Goal: Find specific page/section: Find specific page/section

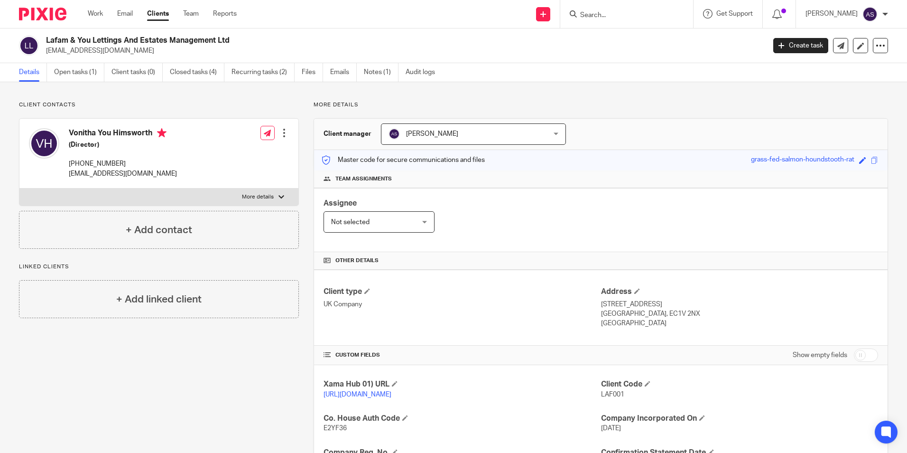
click at [634, 15] on input "Search" at bounding box center [621, 15] width 85 height 9
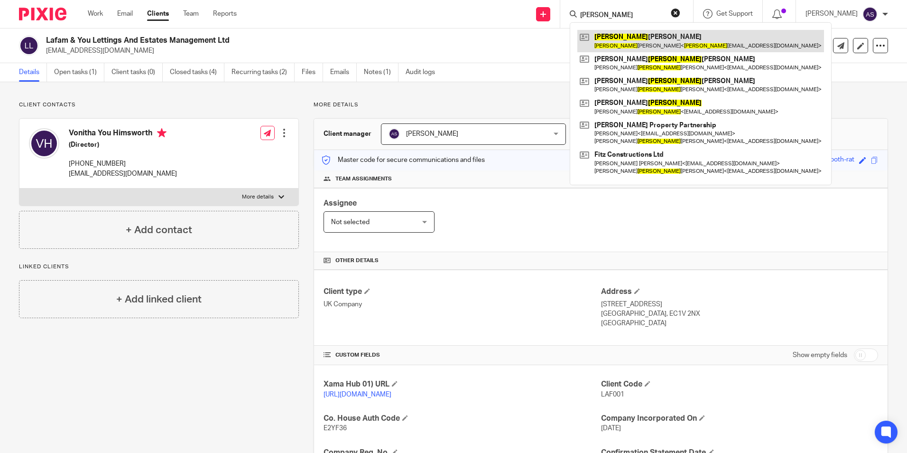
type input "[PERSON_NAME]"
click at [614, 37] on link at bounding box center [701, 41] width 247 height 22
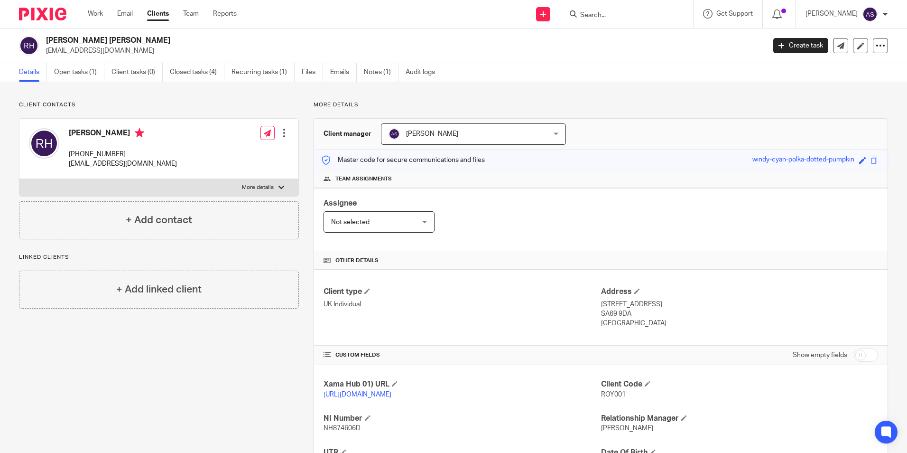
click at [649, 106] on p "More details" at bounding box center [601, 105] width 575 height 8
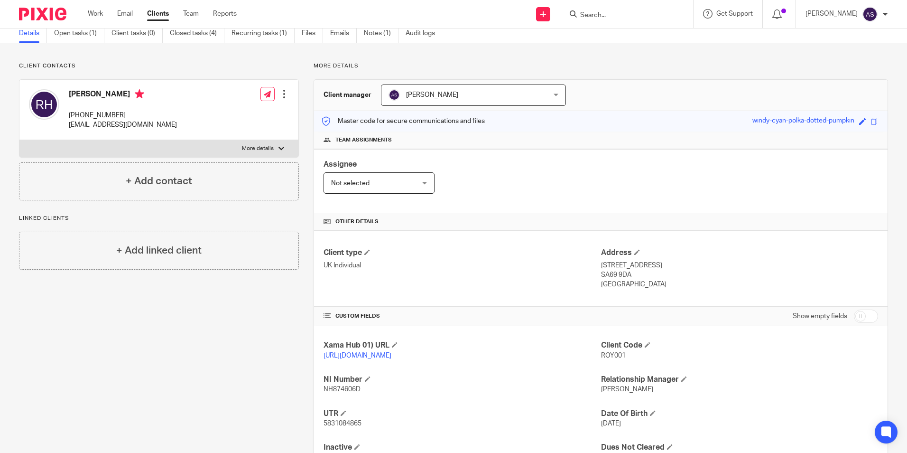
scroll to position [92, 0]
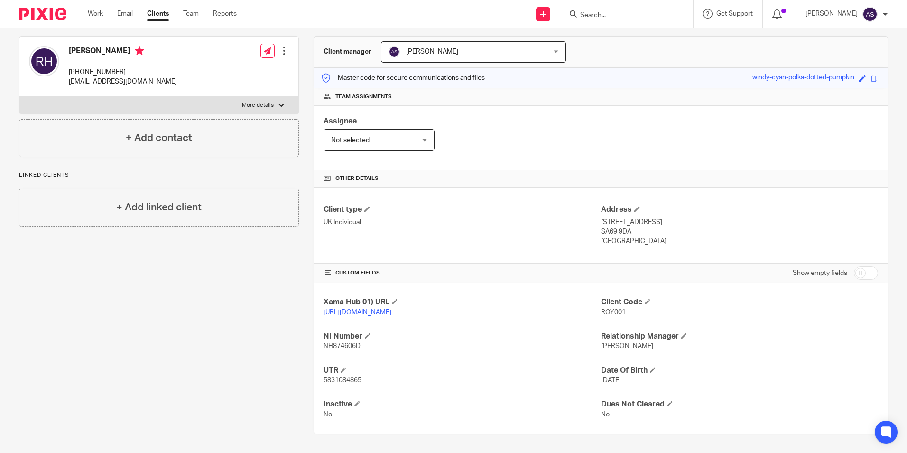
drag, startPoint x: 604, startPoint y: 111, endPoint x: 612, endPoint y: 108, distance: 8.3
click at [604, 111] on div "Assignee Not selected Not selected Not selected Aarshika Awale Aayush Niraula A…" at bounding box center [601, 138] width 574 height 64
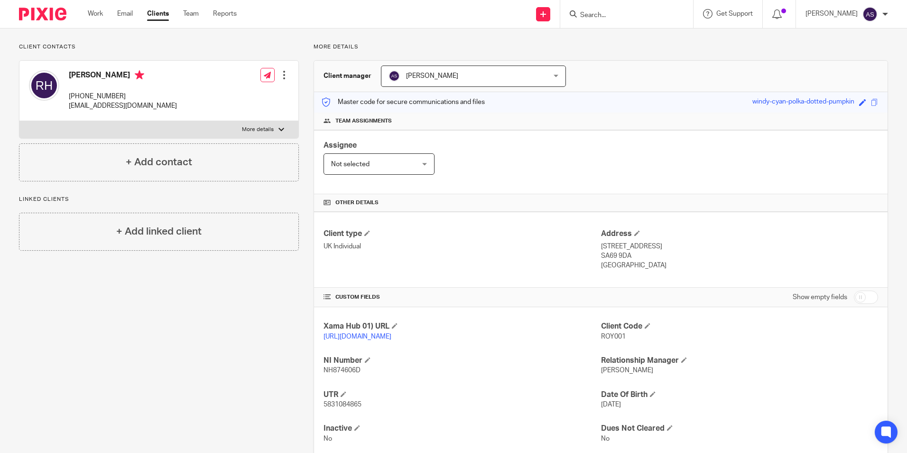
scroll to position [0, 0]
